Goal: Entertainment & Leisure: Browse casually

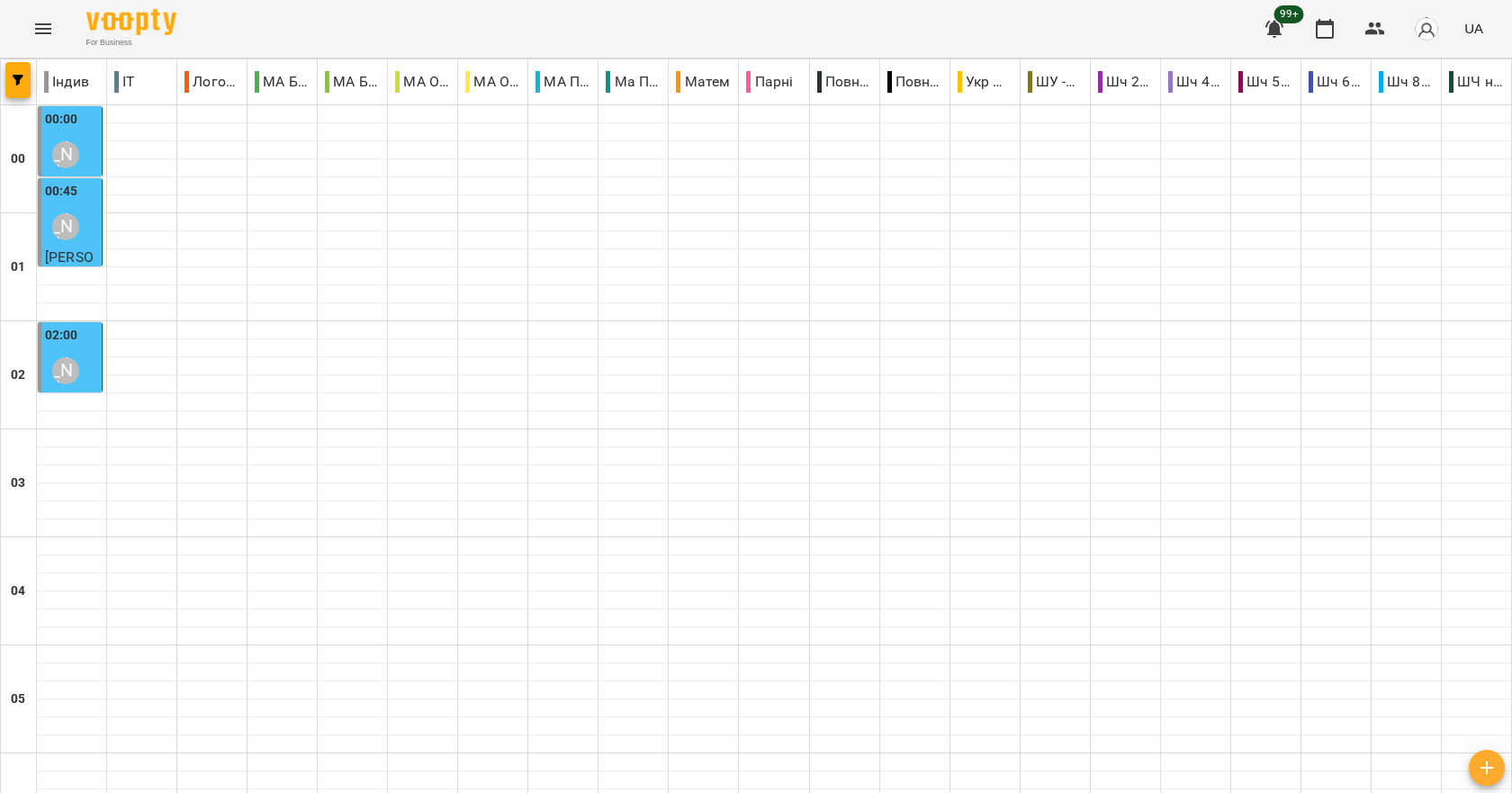
scroll to position [2025, 0]
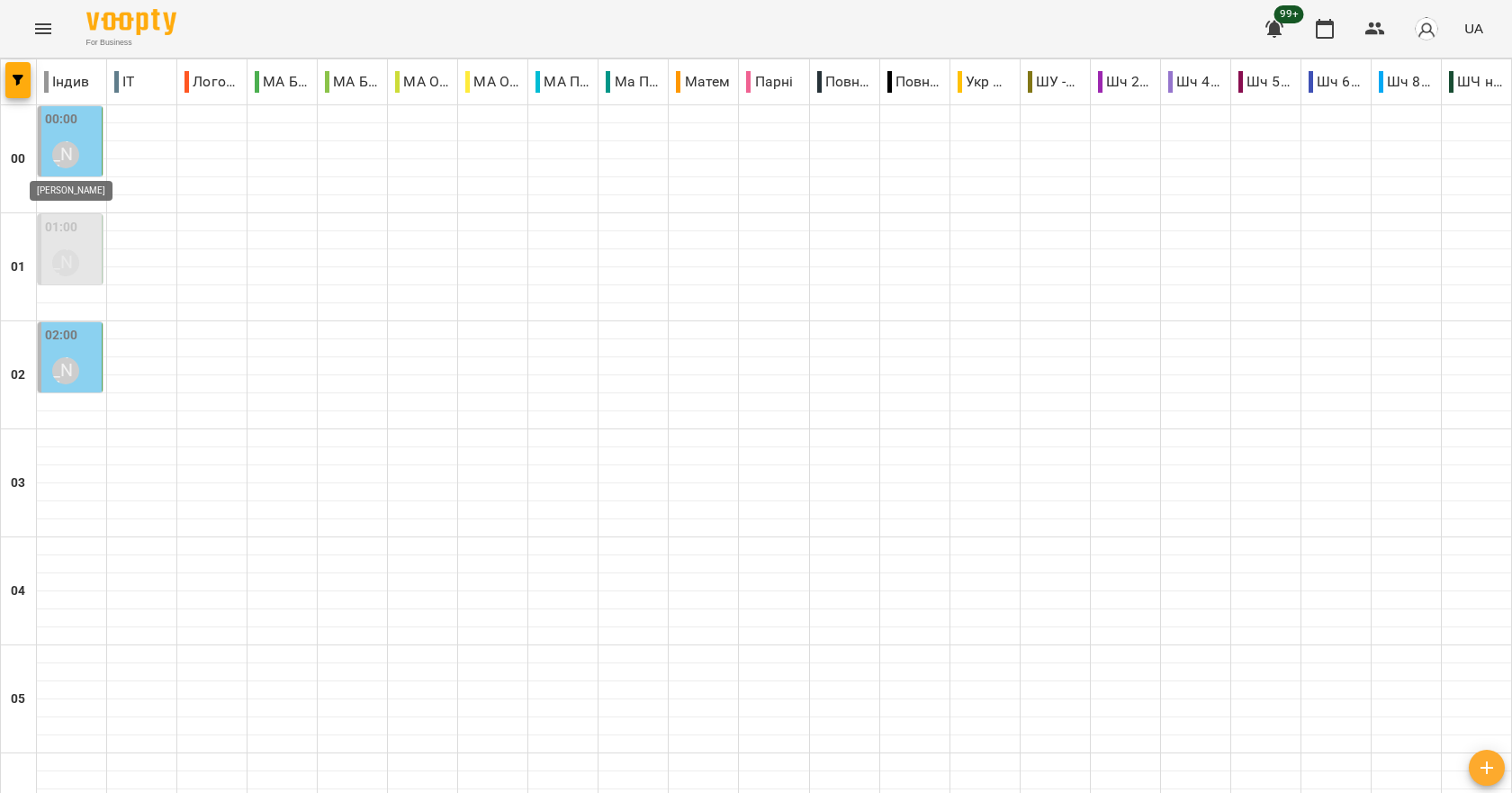
click at [77, 152] on div "[PERSON_NAME]" at bounding box center [65, 155] width 27 height 27
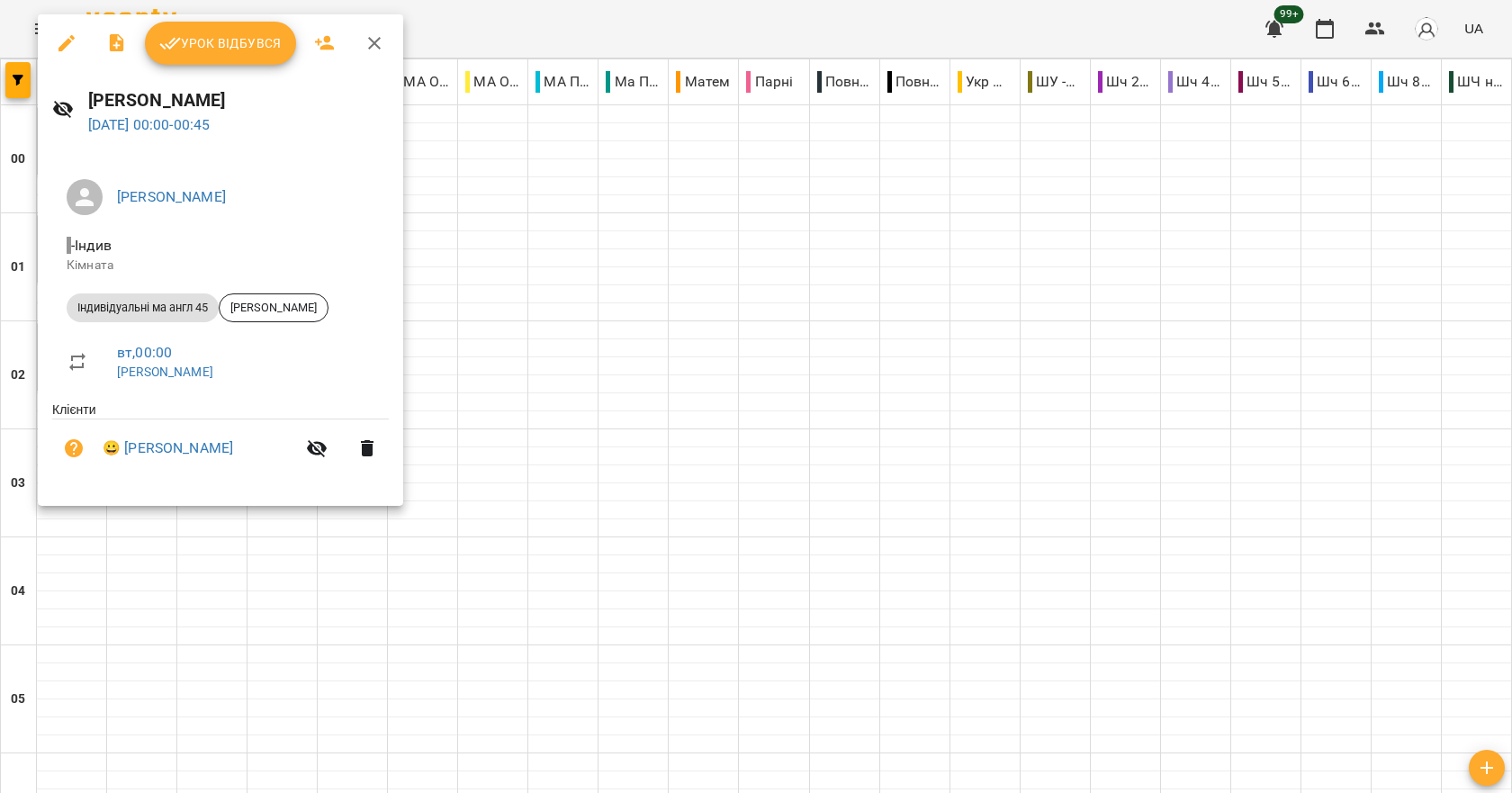
click at [501, 168] on div at bounding box center [756, 396] width 1512 height 793
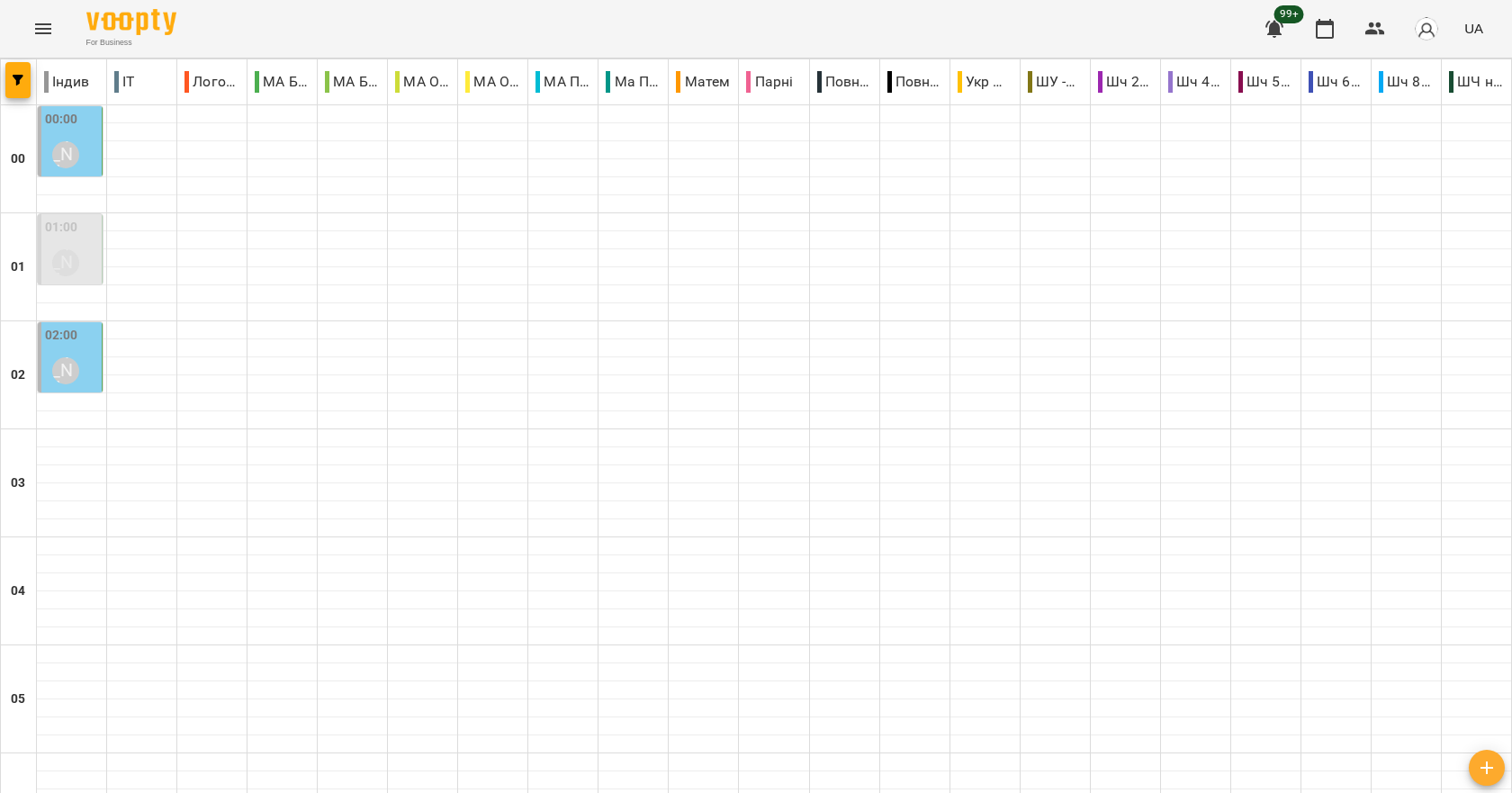
click at [88, 153] on div "00:00 [PERSON_NAME]" at bounding box center [71, 143] width 53 height 66
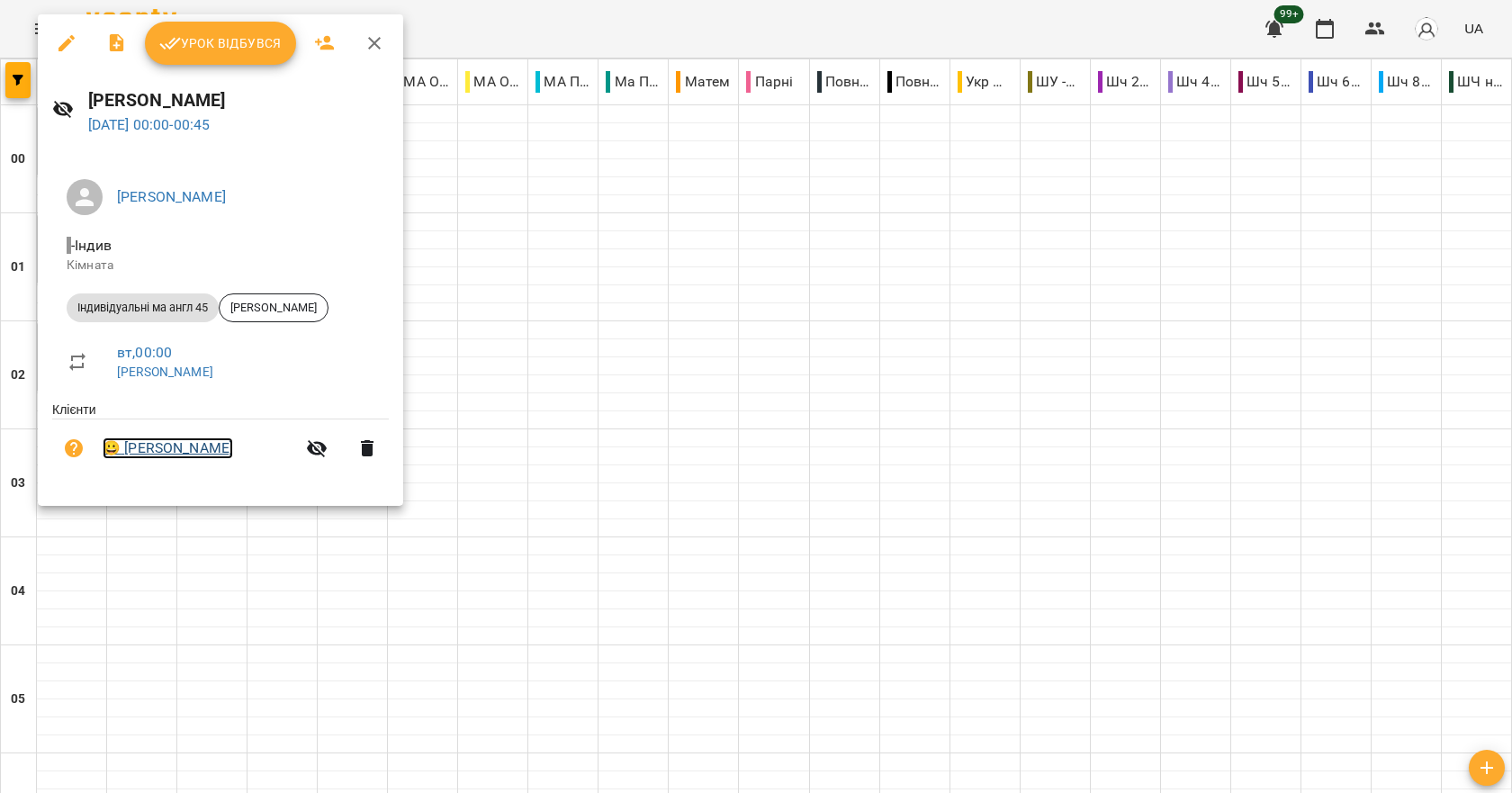
click at [231, 452] on link "😀 [PERSON_NAME]" at bounding box center [168, 449] width 131 height 22
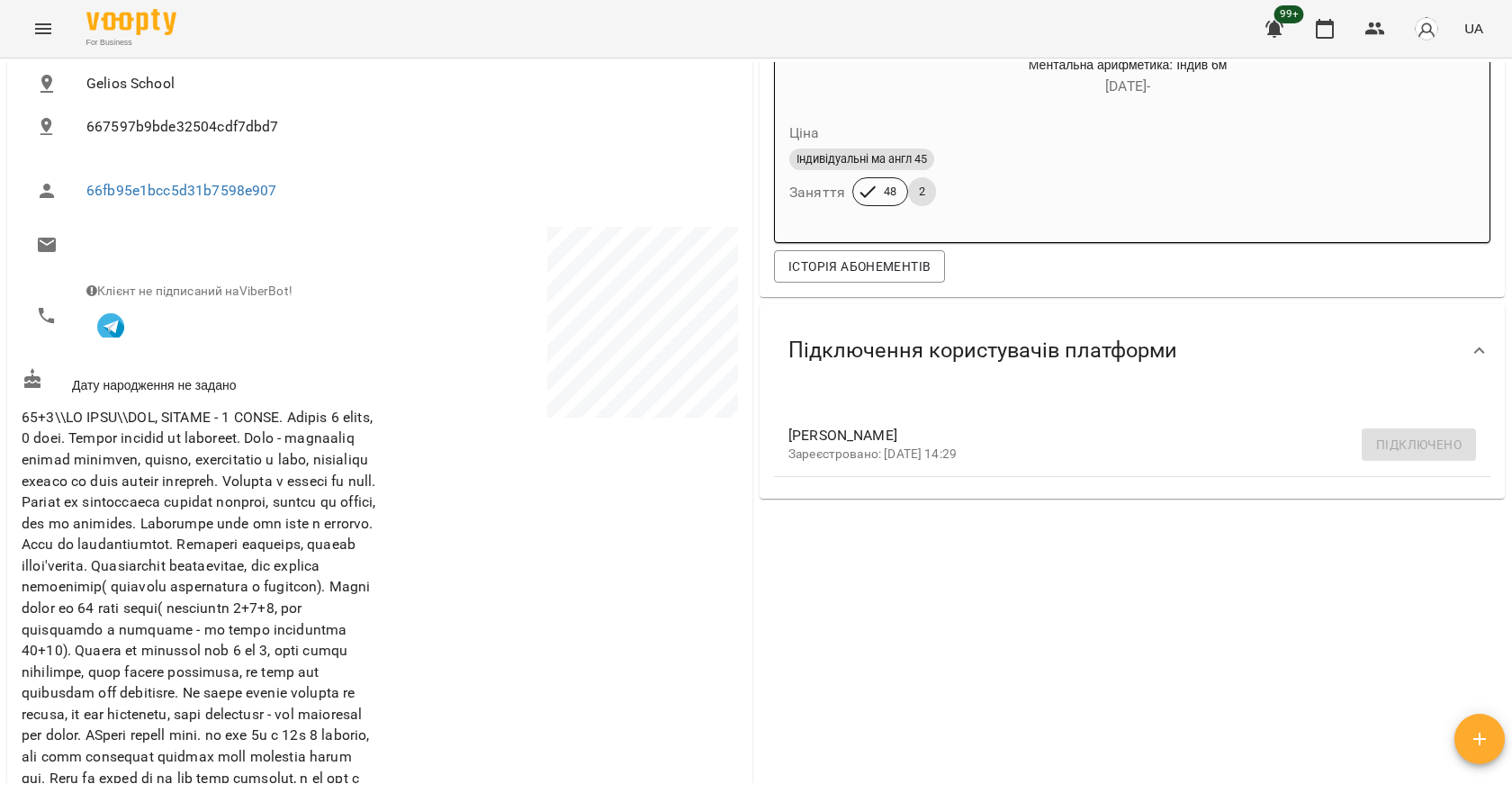
scroll to position [117, 0]
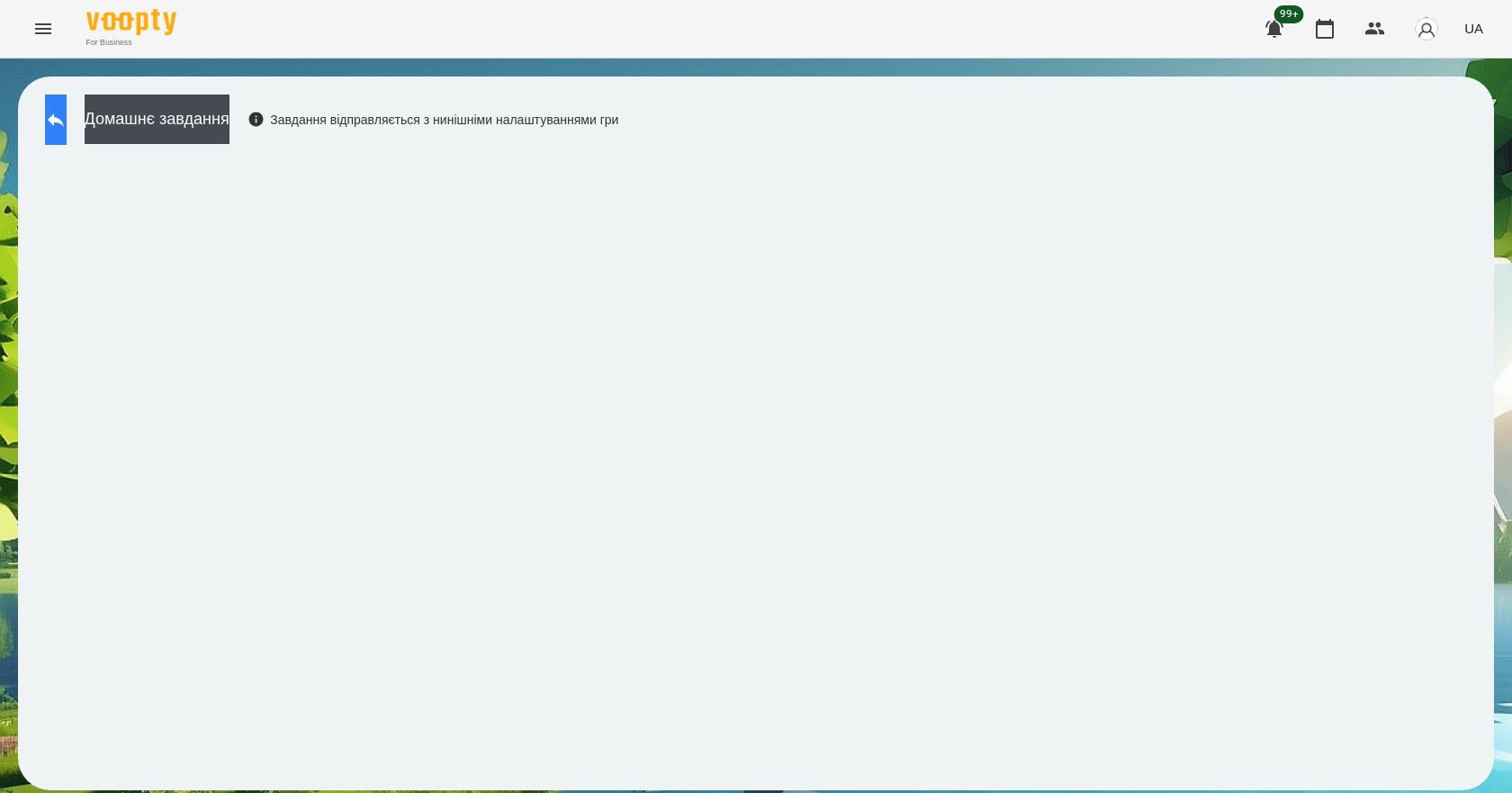
click at [67, 128] on button at bounding box center [56, 120] width 22 height 51
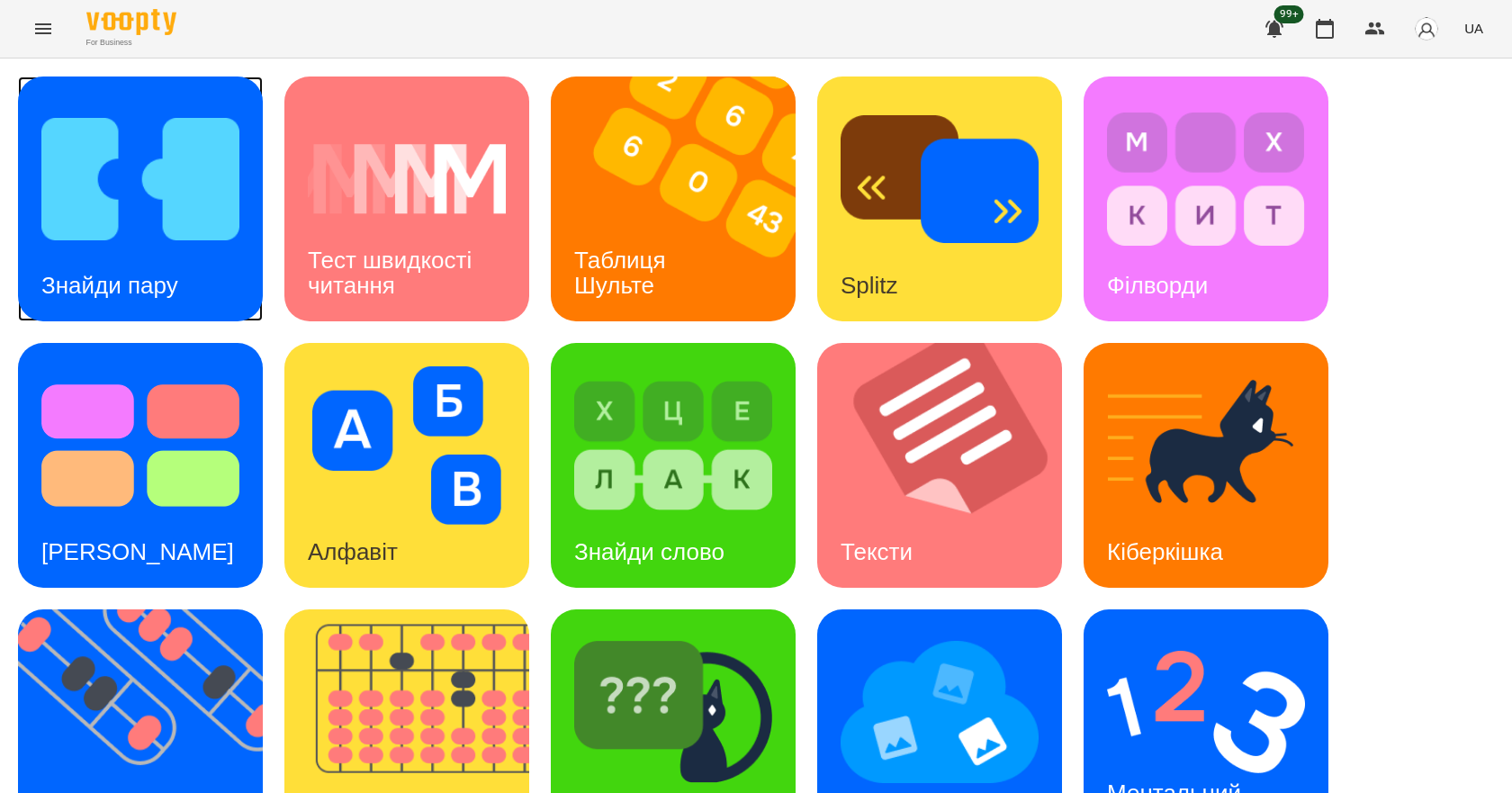
click at [217, 231] on img at bounding box center [141, 179] width 198 height 159
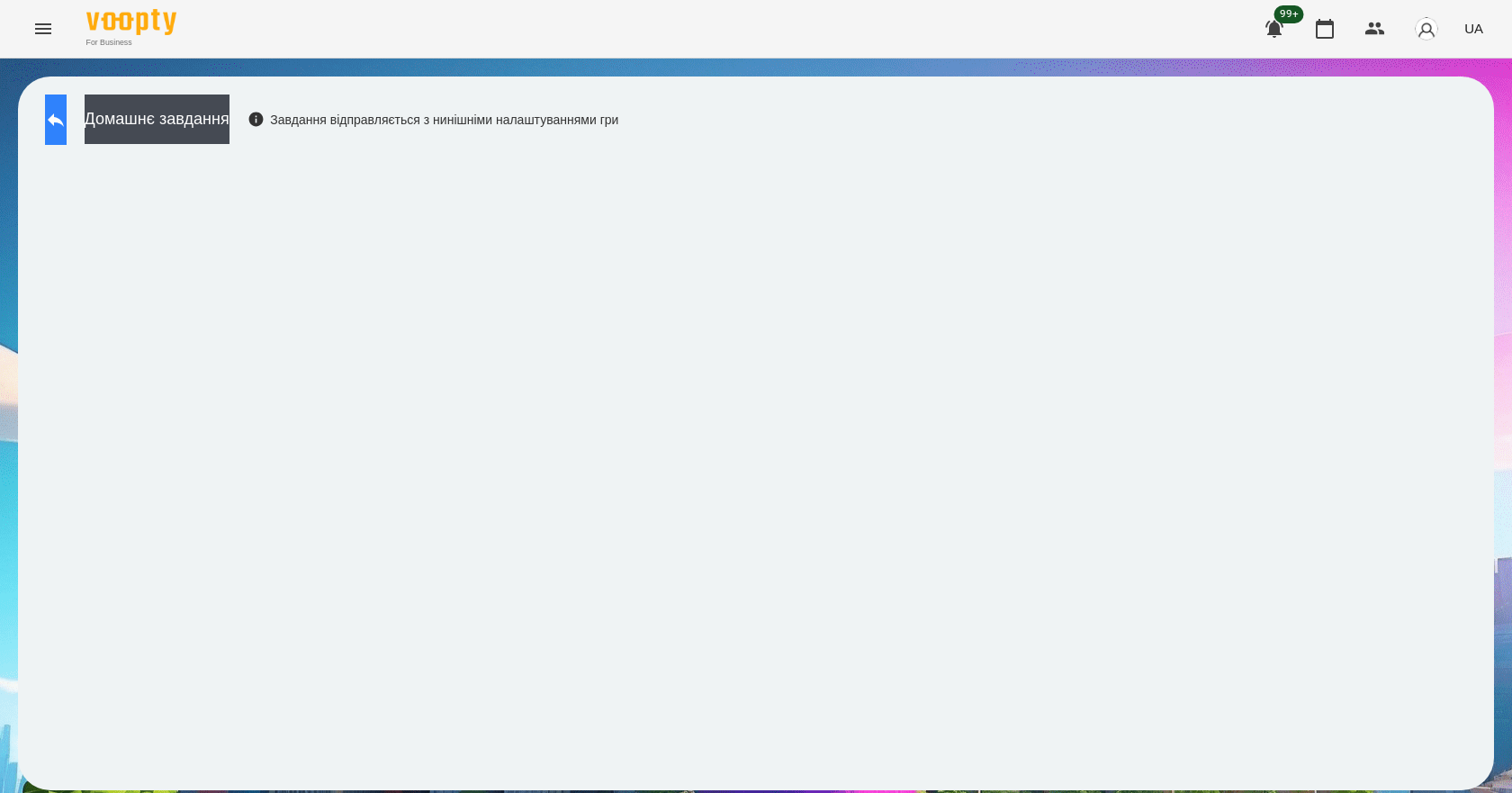
click at [67, 130] on button at bounding box center [56, 120] width 22 height 51
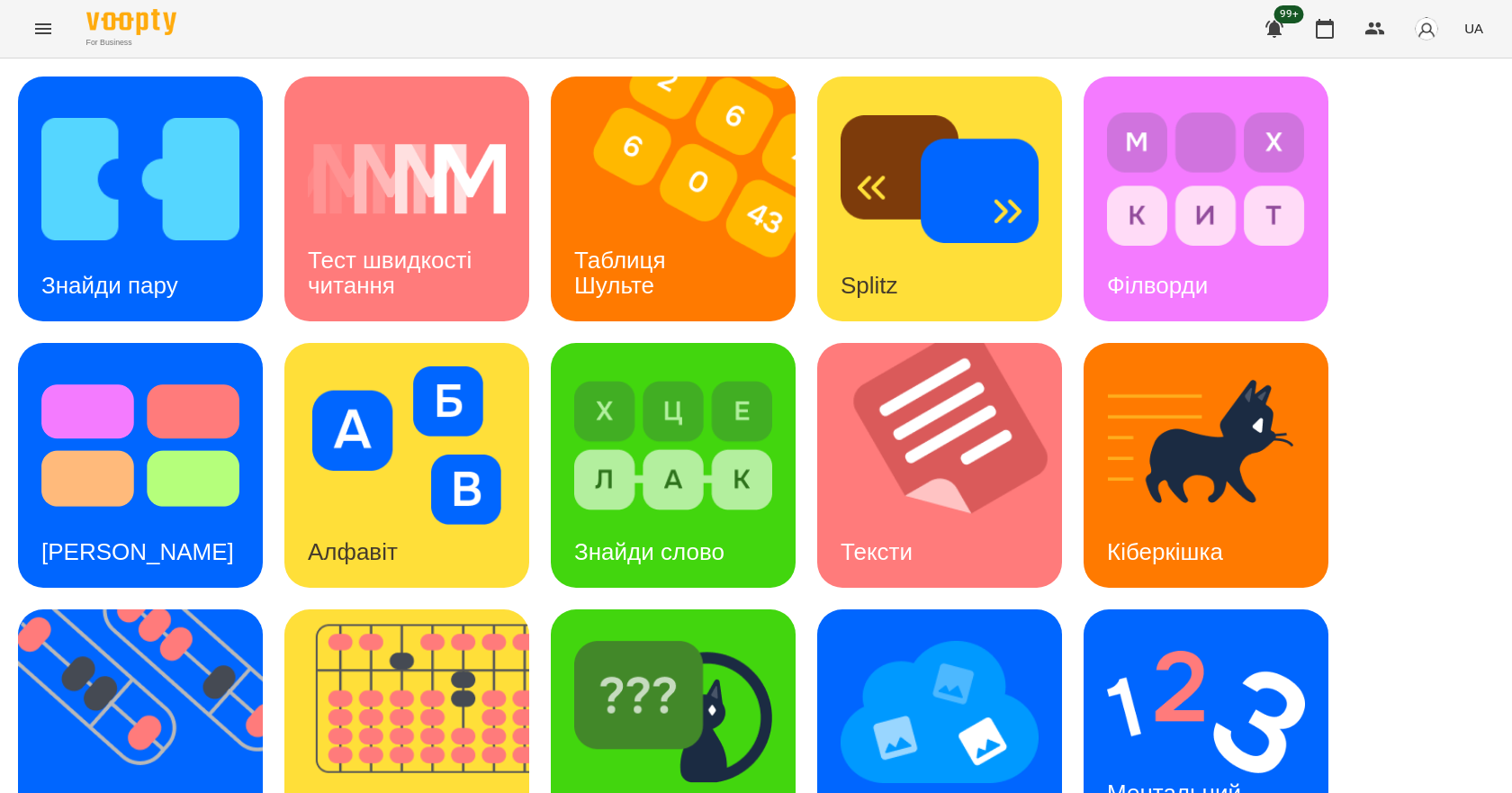
click at [1470, 21] on span "UA" at bounding box center [1474, 28] width 19 height 19
click at [1447, 65] on div "English" at bounding box center [1440, 69] width 92 height 32
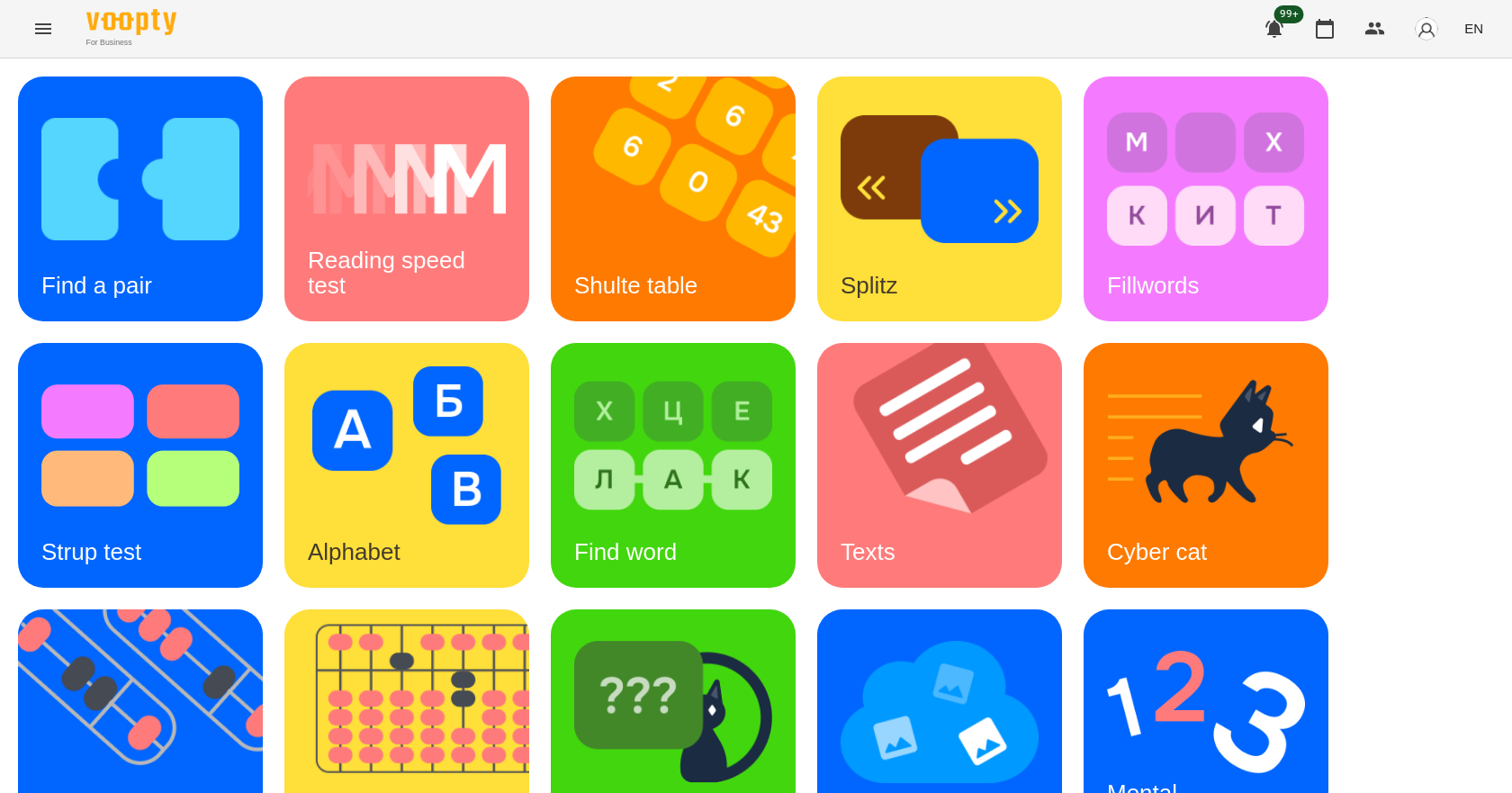
scroll to position [346, 0]
click at [1175, 780] on h3 "Mental counting" at bounding box center [1151, 805] width 88 height 51
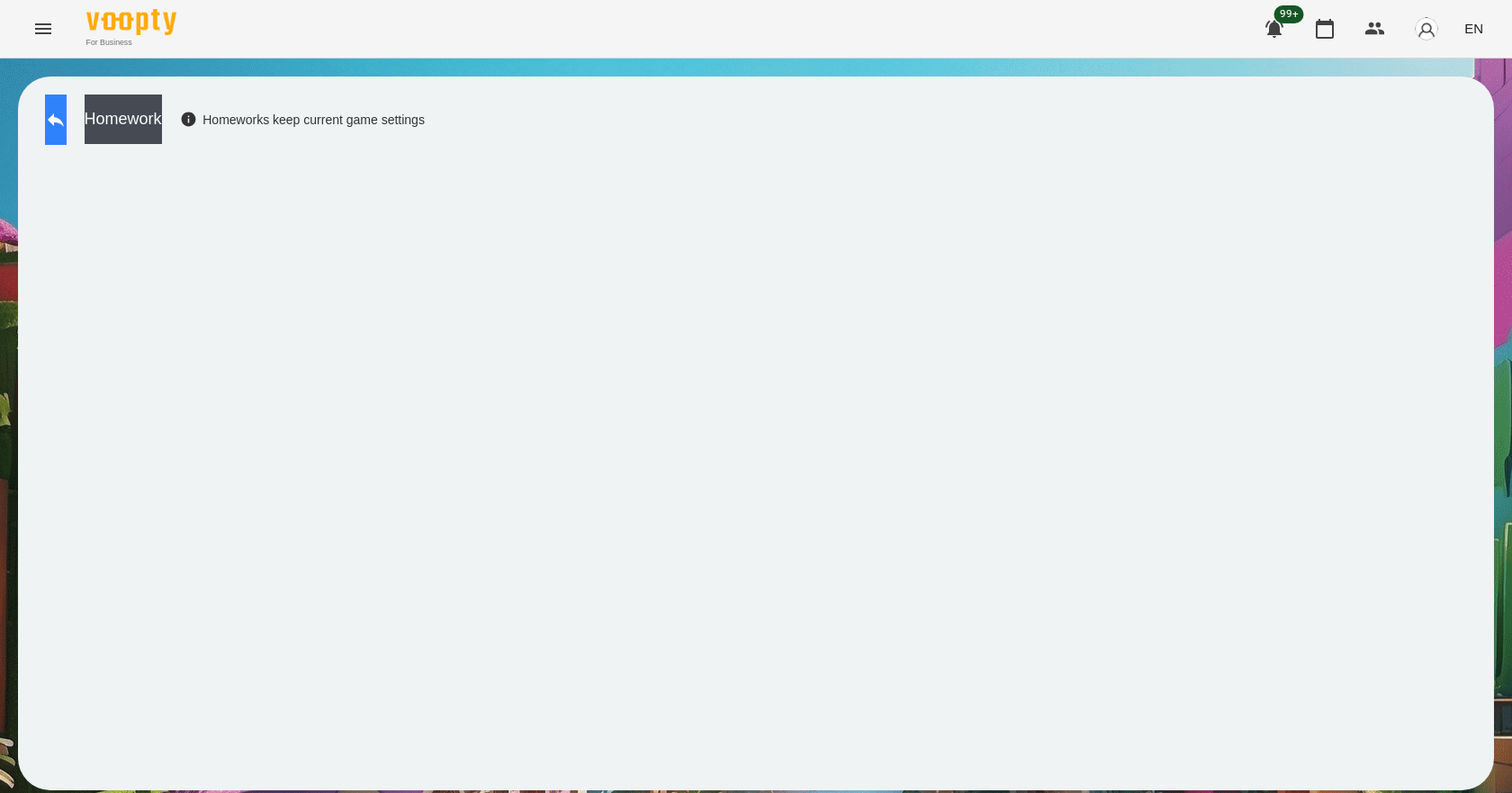
click at [67, 111] on icon at bounding box center [56, 120] width 22 height 22
